Goal: Information Seeking & Learning: Find specific fact

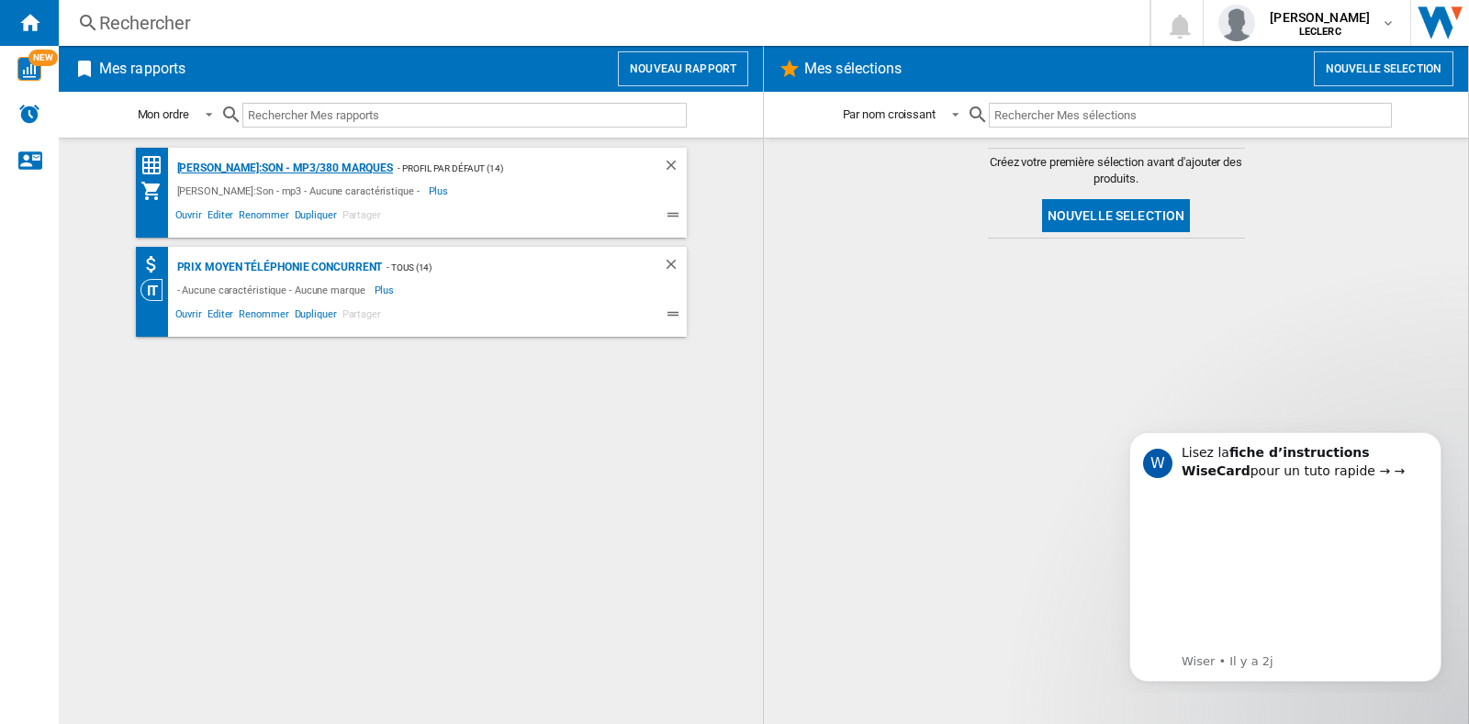
click at [248, 172] on div "[PERSON_NAME]:Son - mp3/380 marques" at bounding box center [283, 168] width 221 height 23
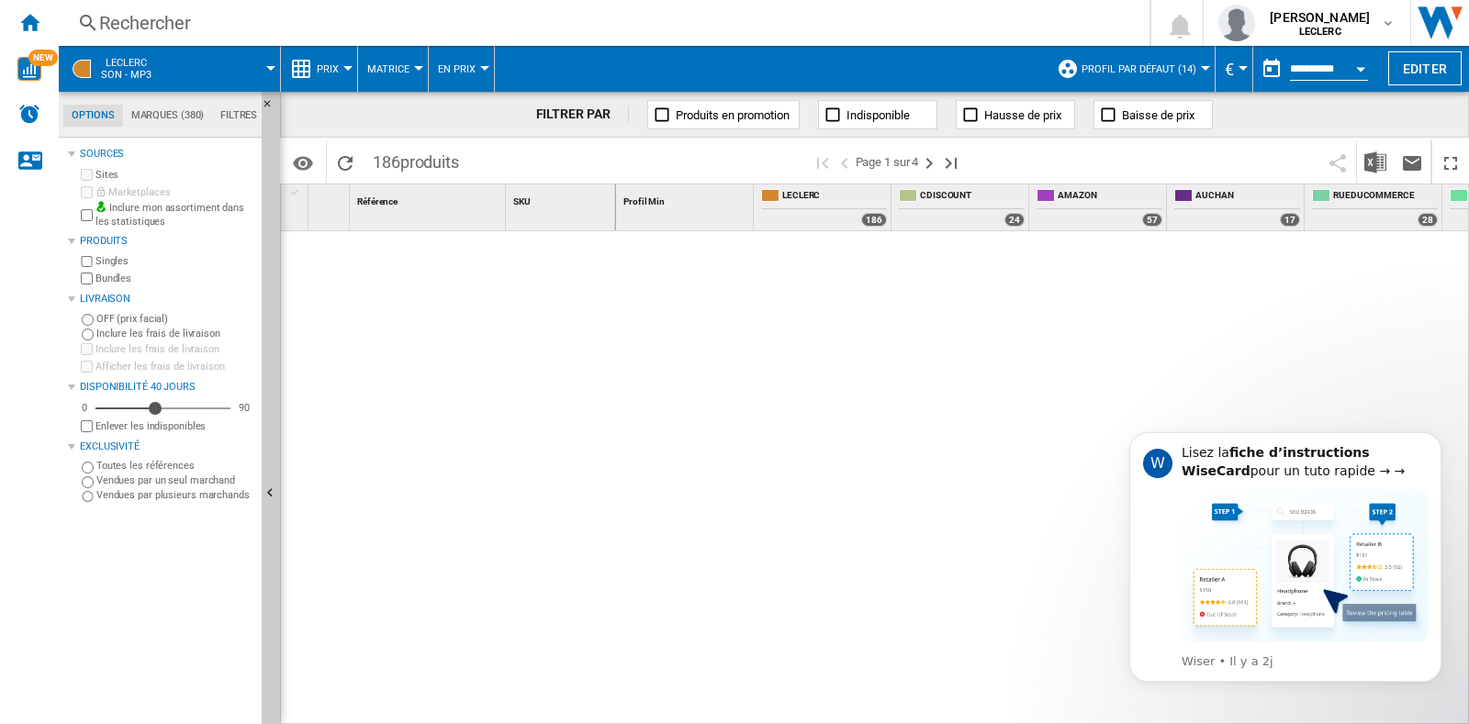
click at [263, 25] on div "Rechercher" at bounding box center [600, 23] width 1002 height 26
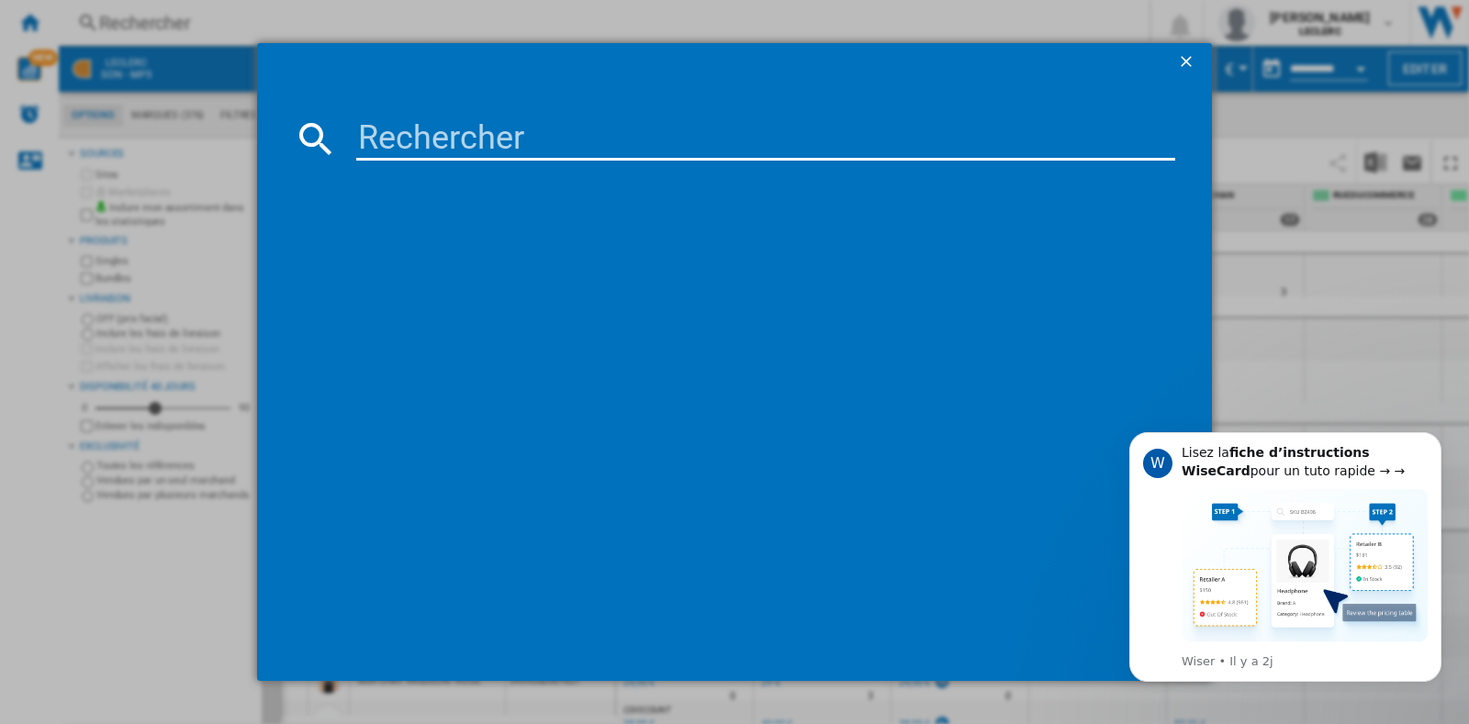
click at [391, 122] on input at bounding box center [765, 139] width 819 height 44
paste input "745883898244"
type input "745883898244"
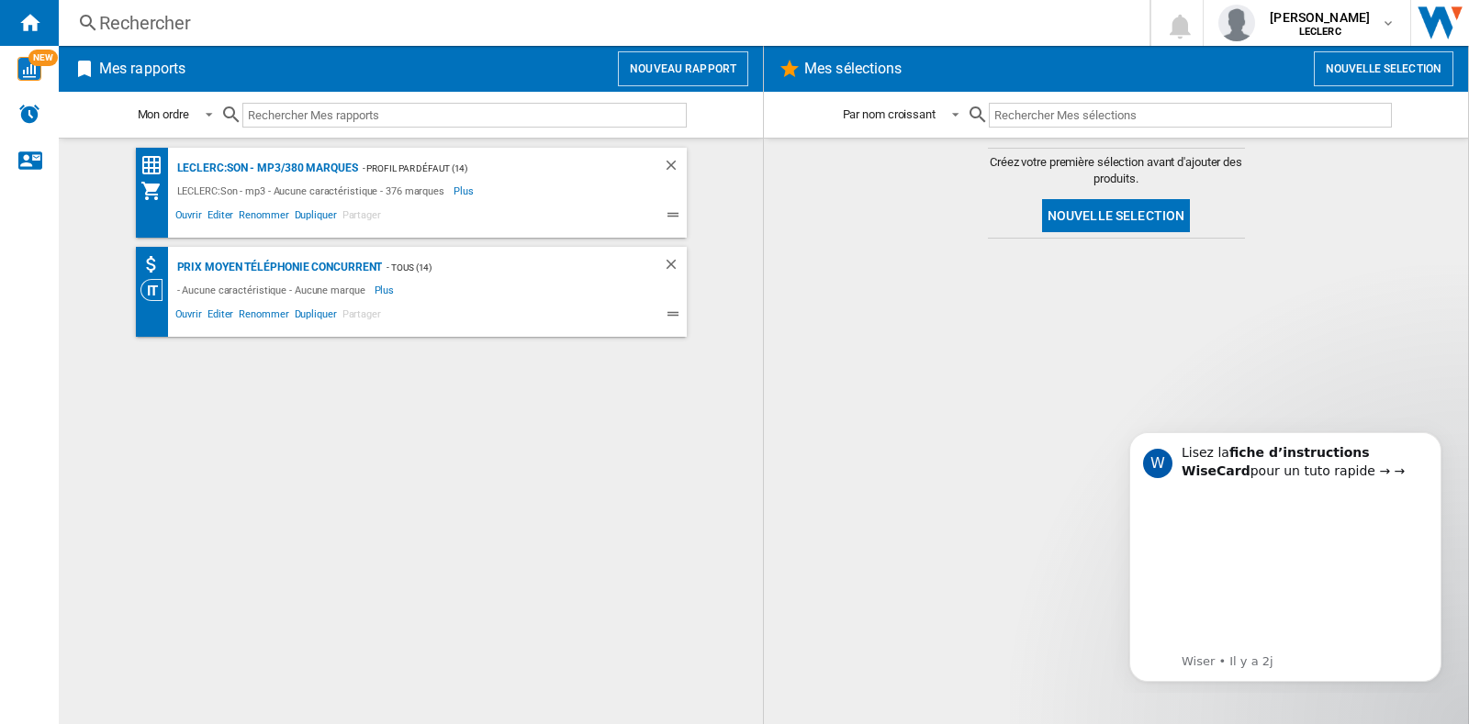
click at [161, 26] on div "Rechercher" at bounding box center [600, 23] width 1002 height 26
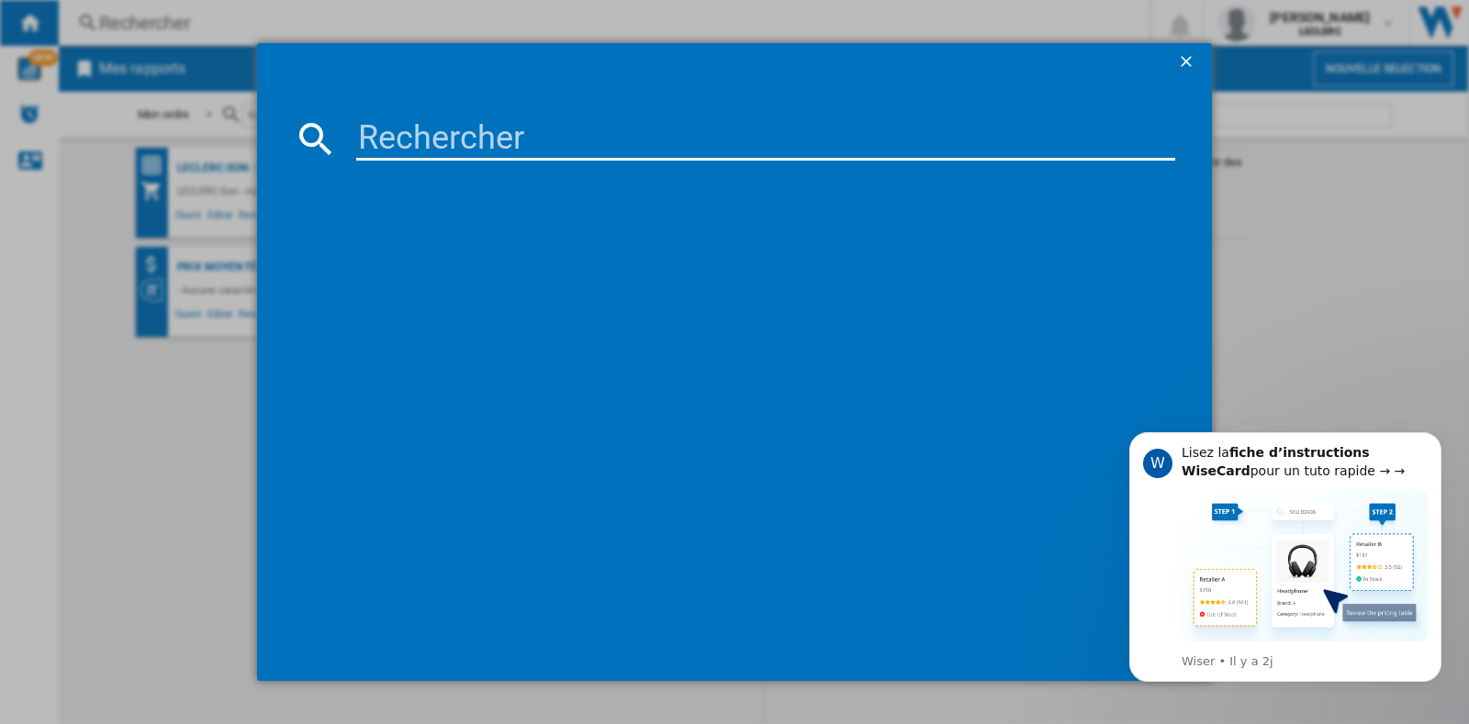
paste input "4573201240477"
click at [490, 139] on input "4573201240477" at bounding box center [765, 139] width 819 height 44
type input "4573201240477"
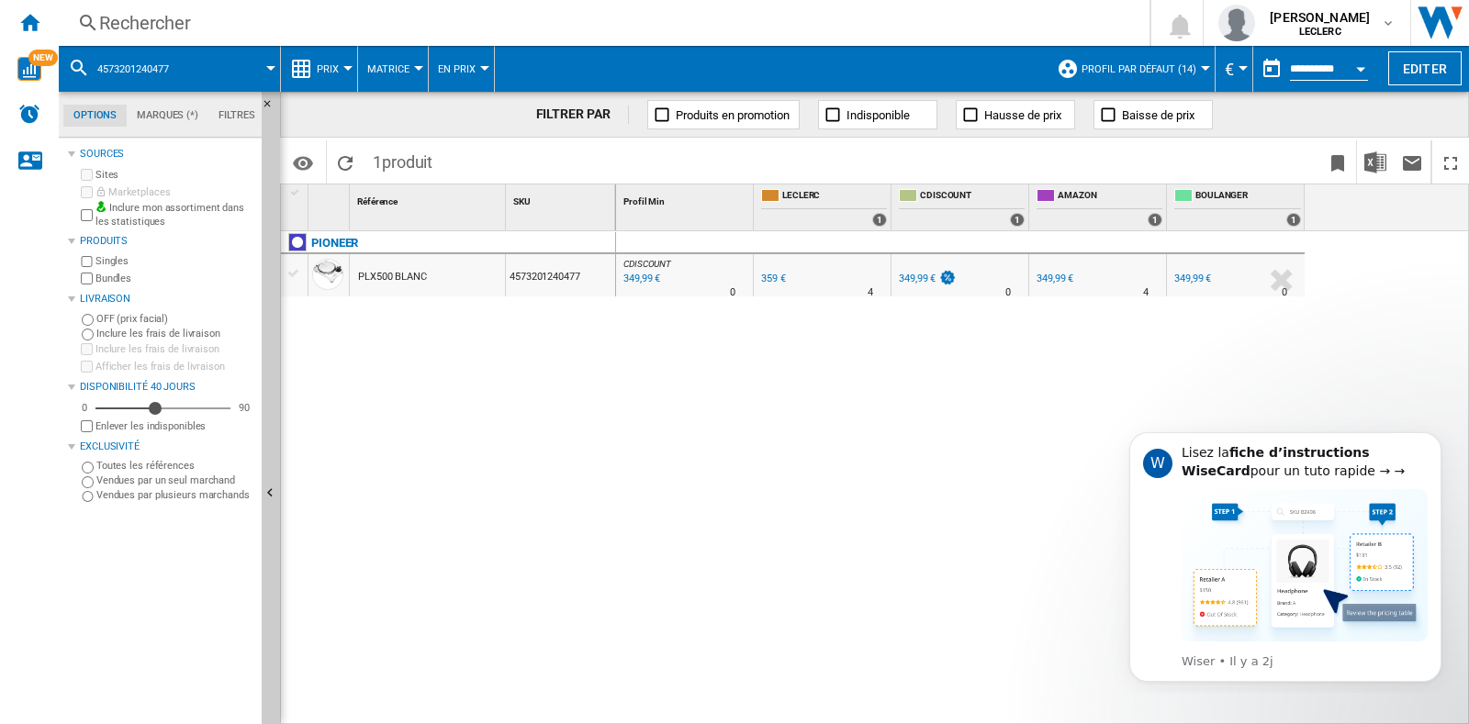
click at [651, 277] on div "349,99 €" at bounding box center [640, 279] width 39 height 18
